Goal: Book appointment/travel/reservation

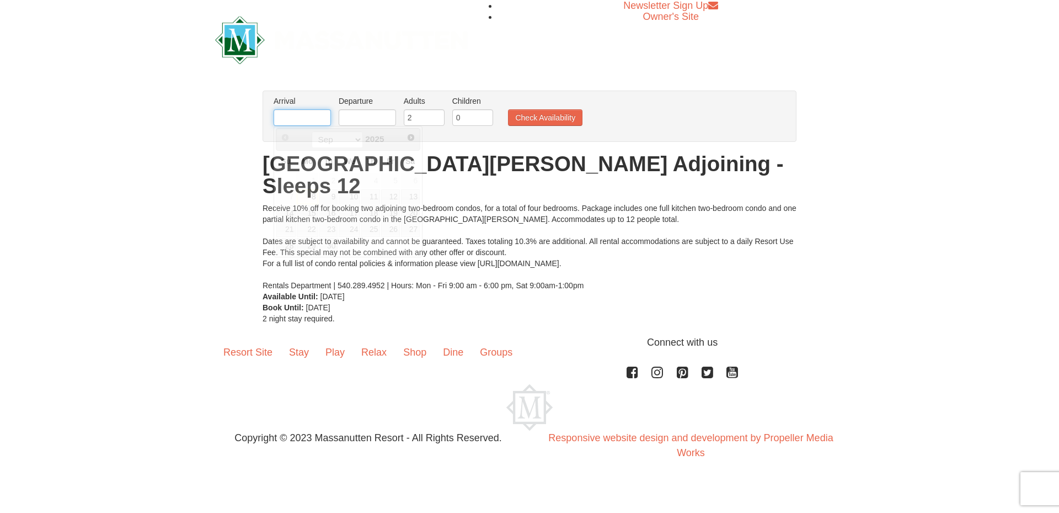
click at [303, 114] on input "text" at bounding box center [302, 117] width 57 height 17
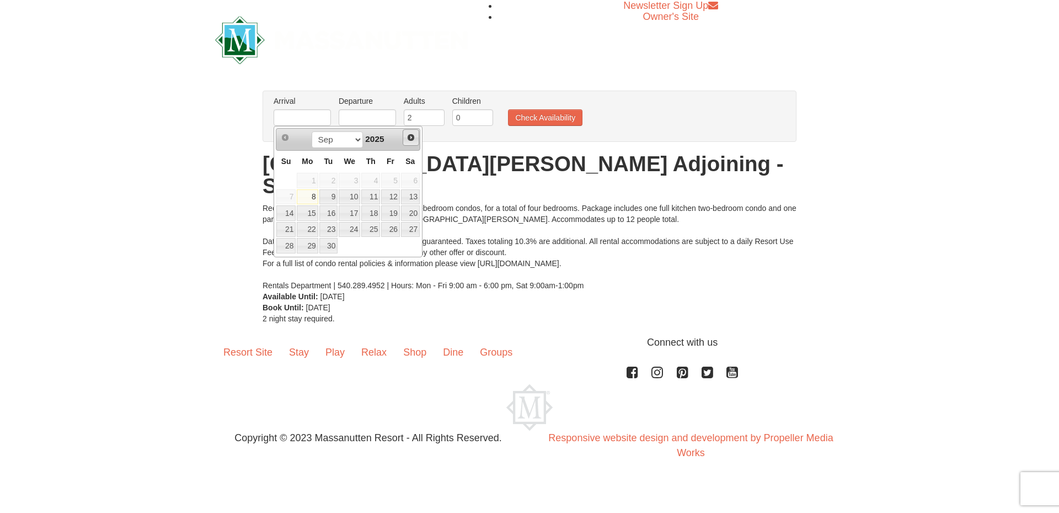
click at [413, 139] on span "Next" at bounding box center [411, 137] width 9 height 9
click at [390, 201] on link "12" at bounding box center [390, 196] width 19 height 15
type input "[DATE]"
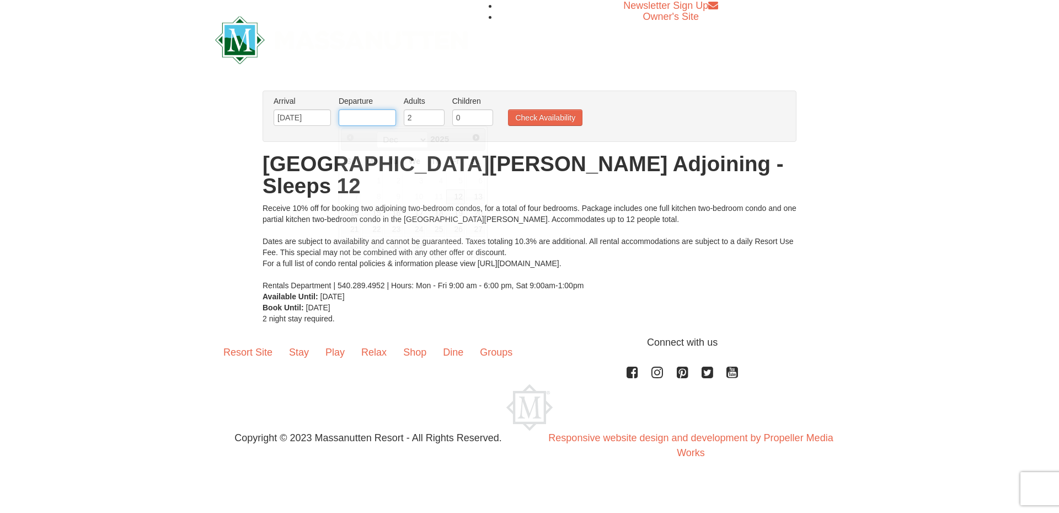
click at [353, 111] on input "text" at bounding box center [367, 117] width 57 height 17
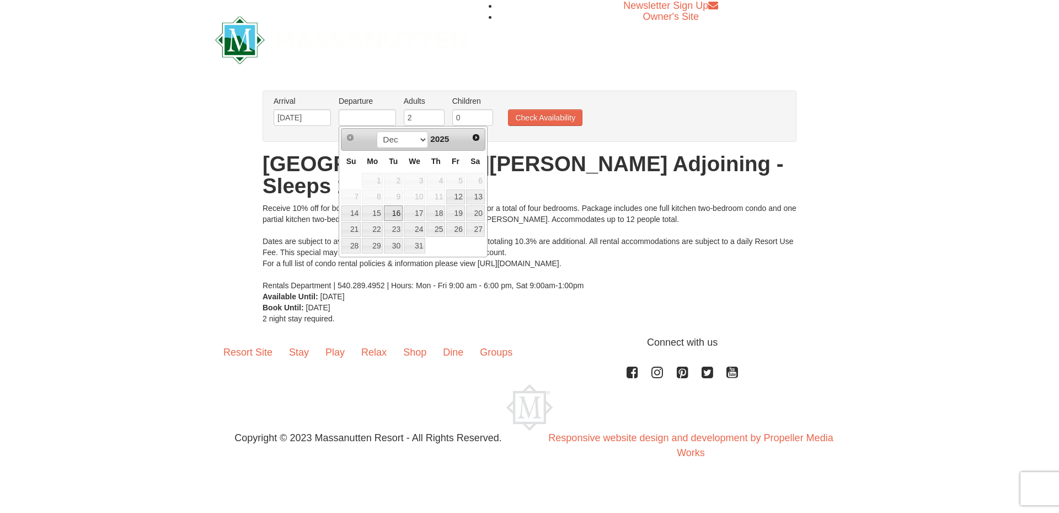
click at [391, 212] on link "16" at bounding box center [393, 212] width 19 height 15
type input "[DATE]"
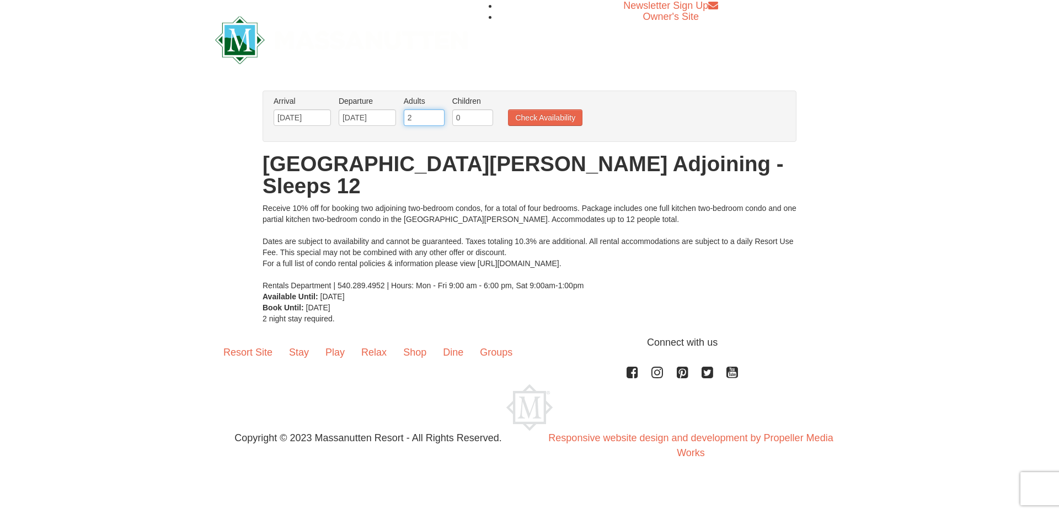
click at [429, 115] on input "2" at bounding box center [424, 117] width 41 height 17
click at [435, 115] on input "3" at bounding box center [424, 117] width 41 height 17
click at [435, 115] on input "4" at bounding box center [424, 117] width 41 height 17
click at [435, 115] on input "5" at bounding box center [424, 117] width 41 height 17
type input "6"
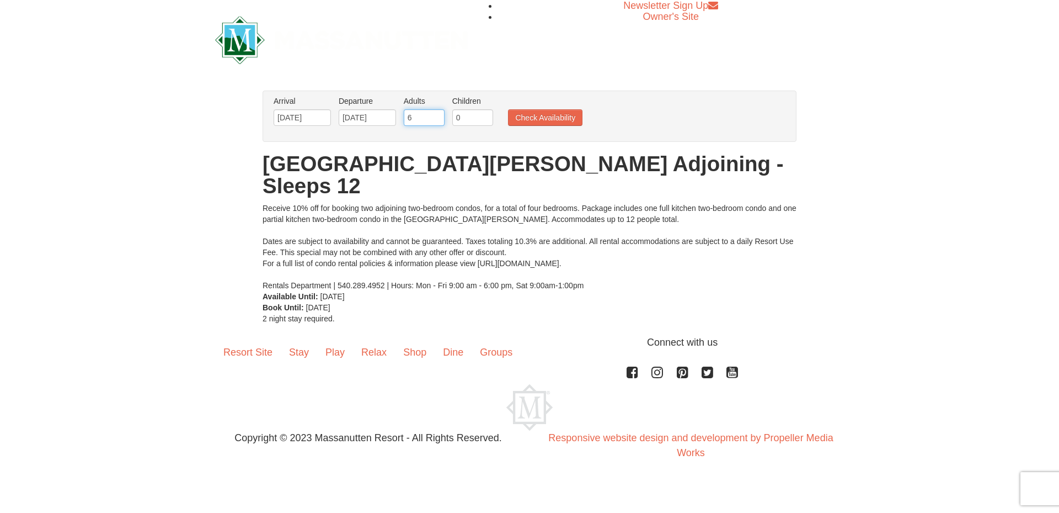
click at [435, 115] on input "6" at bounding box center [424, 117] width 41 height 17
click at [543, 115] on button "Check Availability" at bounding box center [545, 117] width 74 height 17
